Goal: Information Seeking & Learning: Stay updated

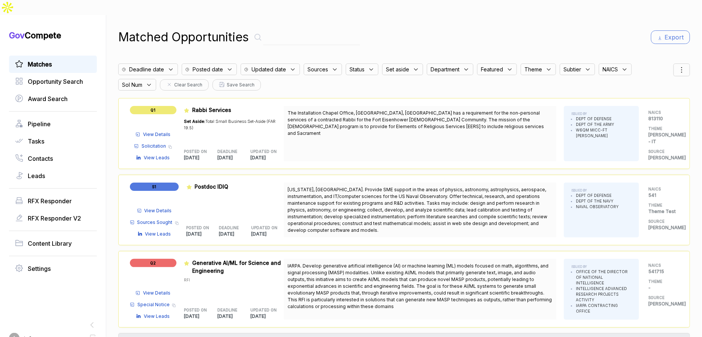
click at [30, 60] on span "Matches" at bounding box center [40, 64] width 24 height 9
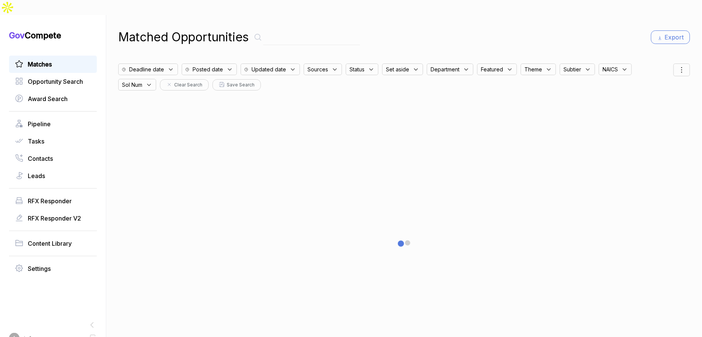
click at [91, 334] on icon at bounding box center [93, 338] width 8 height 8
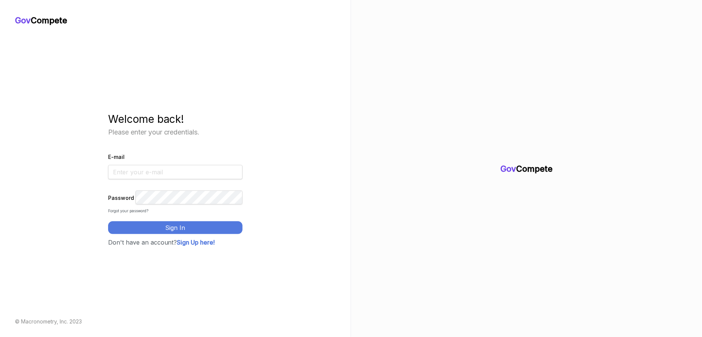
click at [183, 171] on input "E-mail" at bounding box center [175, 172] width 135 height 14
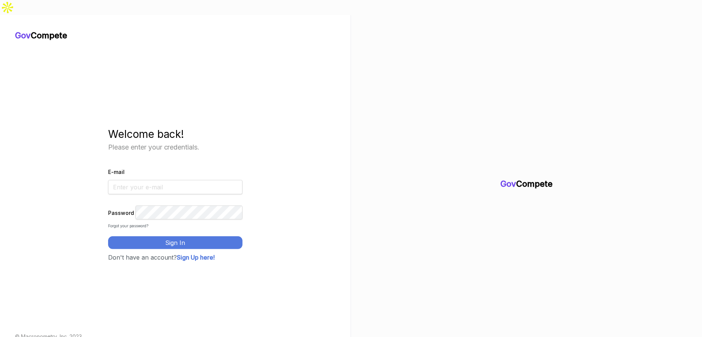
type input "max@macronometry.com"
click at [180, 236] on button "Sign In" at bounding box center [175, 242] width 135 height 13
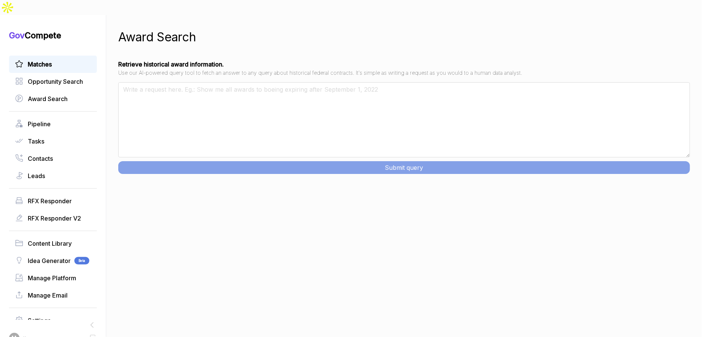
click at [68, 60] on link "Matches" at bounding box center [53, 64] width 76 height 9
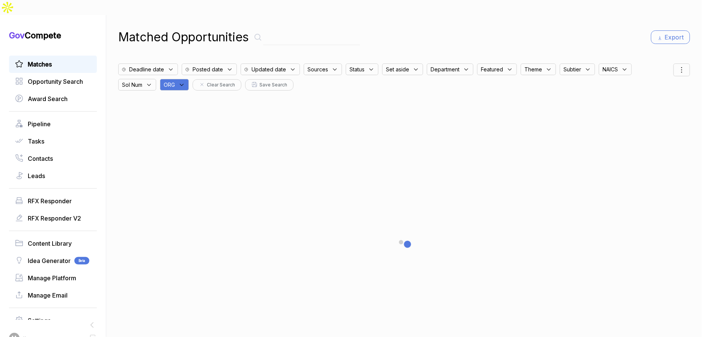
click at [180, 79] on div "ORG" at bounding box center [174, 85] width 29 height 12
click at [195, 96] on input "text" at bounding box center [210, 104] width 89 height 16
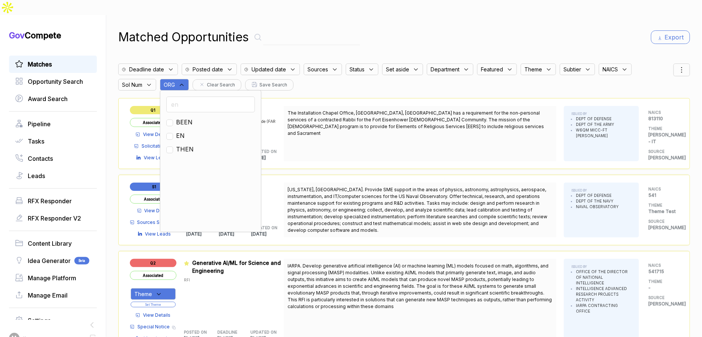
type input "en"
drag, startPoint x: 183, startPoint y: 120, endPoint x: 264, endPoint y: 75, distance: 92.1
click at [183, 131] on span "EN" at bounding box center [180, 135] width 9 height 9
checkbox input "true"
drag, startPoint x: 413, startPoint y: 33, endPoint x: 542, endPoint y: 36, distance: 129.1
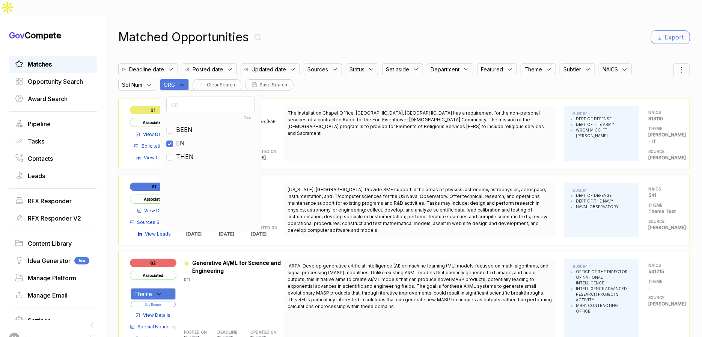
click at [414, 33] on div "Matched Opportunities Export Deadline date Posted date Updated date Sources Sta…" at bounding box center [403, 183] width 571 height 337
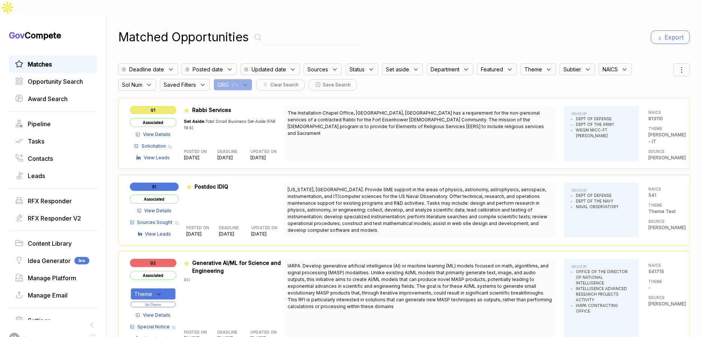
click at [679, 65] on icon at bounding box center [681, 69] width 9 height 9
click at [647, 96] on span "Sorting" at bounding box center [656, 100] width 18 height 8
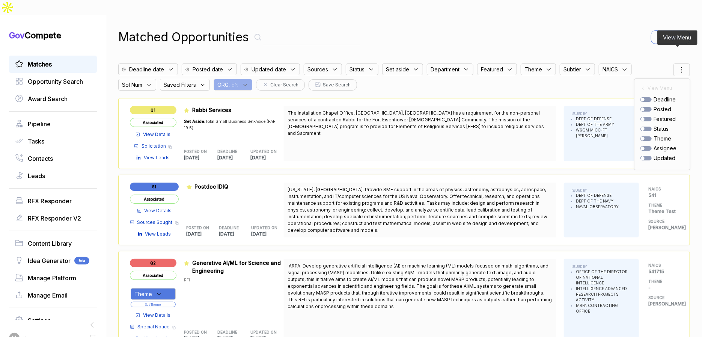
click at [640, 107] on div at bounding box center [645, 109] width 11 height 5
checkbox input "true"
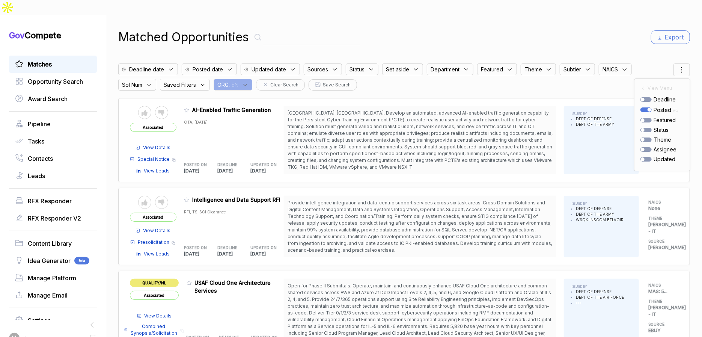
click at [584, 28] on div "Matched Opportunities Export" at bounding box center [403, 37] width 571 height 18
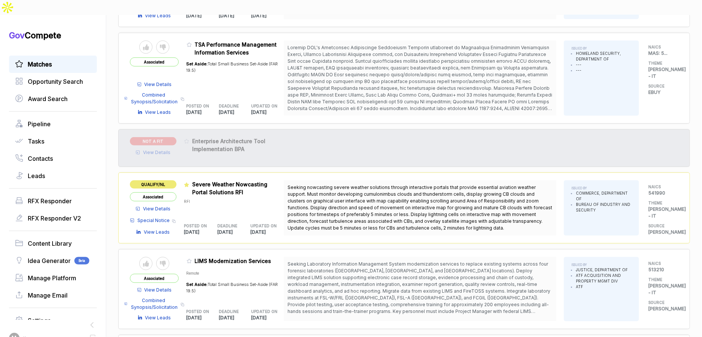
scroll to position [402, 0]
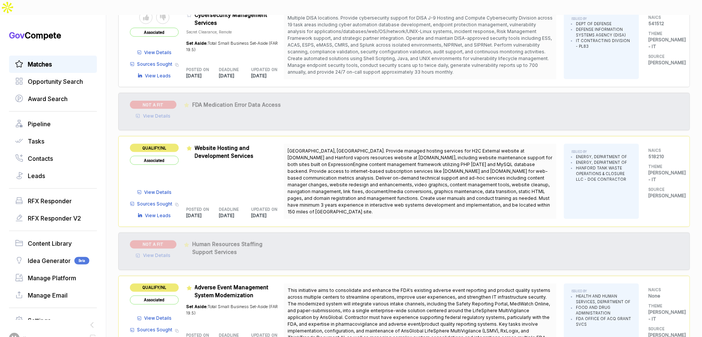
scroll to position [743, 0]
